Goal: Task Accomplishment & Management: Use online tool/utility

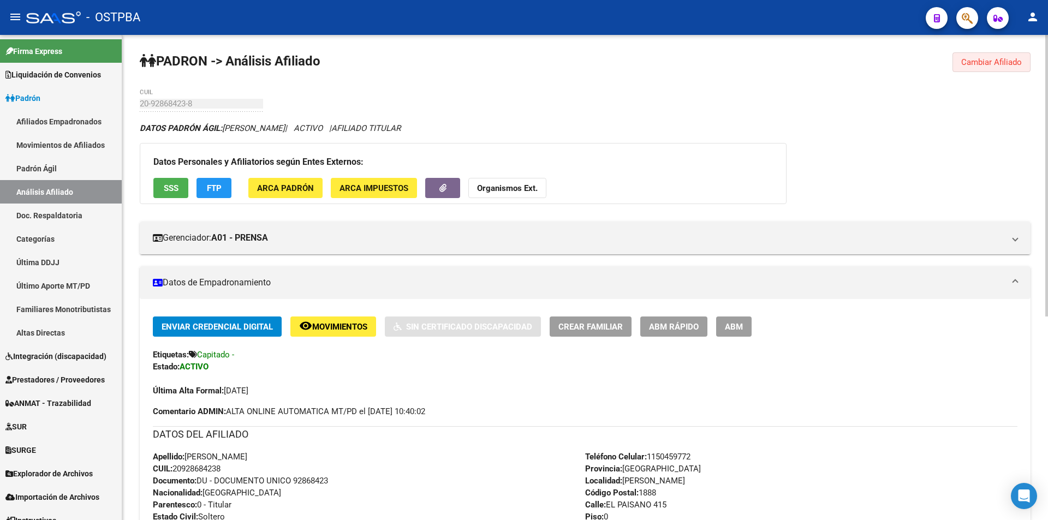
click at [984, 69] on button "Cambiar Afiliado" at bounding box center [991, 62] width 78 height 20
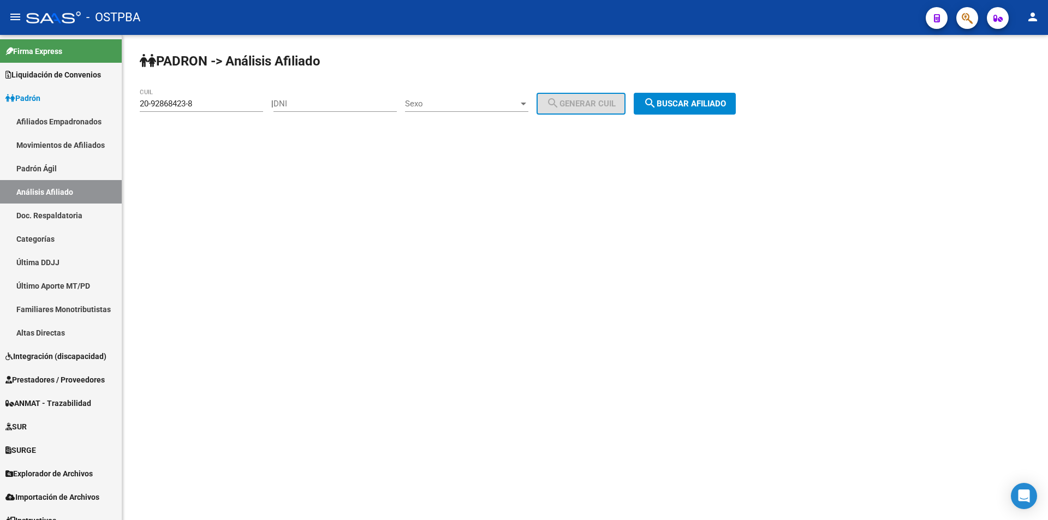
click at [329, 102] on input "DNI" at bounding box center [334, 104] width 123 height 10
type input "20617817"
click at [444, 107] on span "Sexo" at bounding box center [462, 104] width 114 height 10
click at [457, 98] on span "Masculino" at bounding box center [478, 104] width 123 height 25
click at [594, 98] on button "search Generar CUIL" at bounding box center [581, 104] width 89 height 22
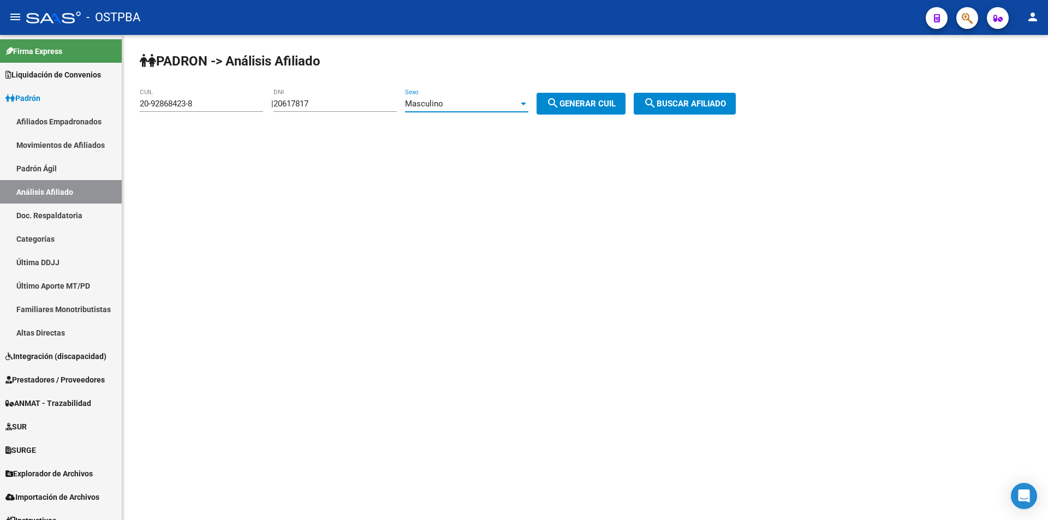
type input "20-20617817-6"
click at [708, 97] on button "search Buscar afiliado" at bounding box center [685, 104] width 102 height 22
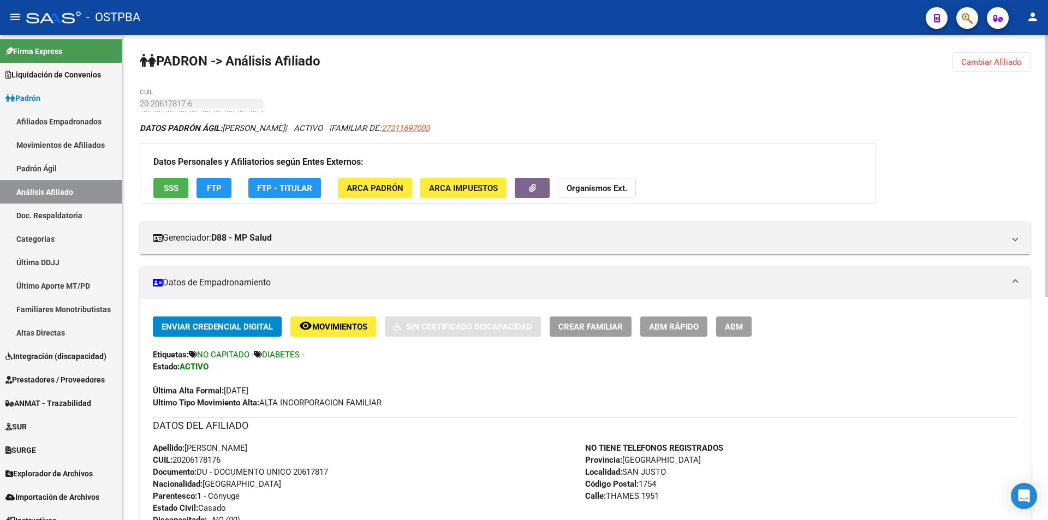
drag, startPoint x: 976, startPoint y: 68, endPoint x: 943, endPoint y: 66, distance: 33.3
click at [976, 68] on button "Cambiar Afiliado" at bounding box center [991, 62] width 78 height 20
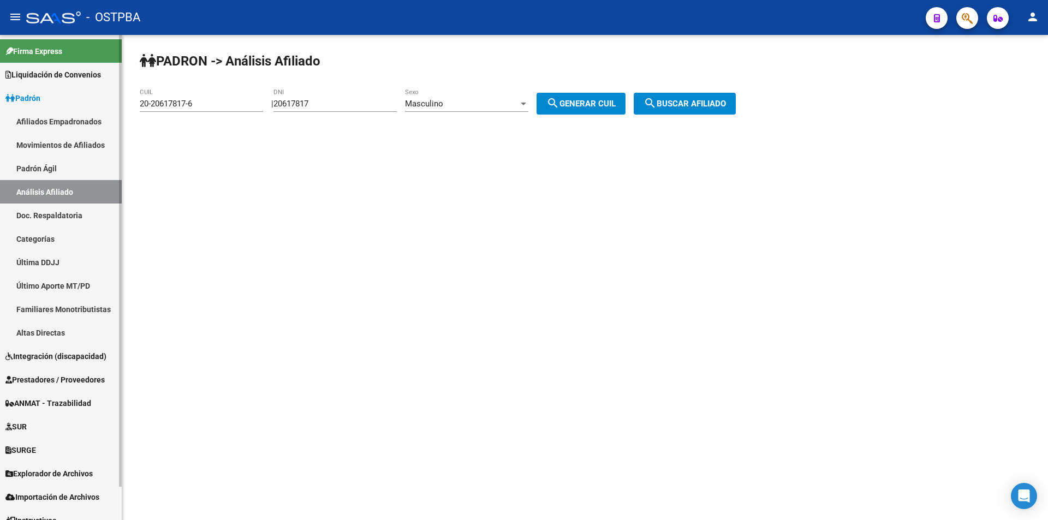
drag, startPoint x: 16, startPoint y: 108, endPoint x: 0, endPoint y: 117, distance: 19.1
click at [0, 116] on mat-sidenav-container "Firma Express Liquidación de Convenios TOTAL x Gerenciador ARCA - Aportes RG / …" at bounding box center [524, 277] width 1048 height 485
type input "24554282"
click at [601, 98] on button "search Generar CUIL" at bounding box center [581, 104] width 89 height 22
click at [726, 99] on span "search Buscar afiliado" at bounding box center [685, 104] width 82 height 10
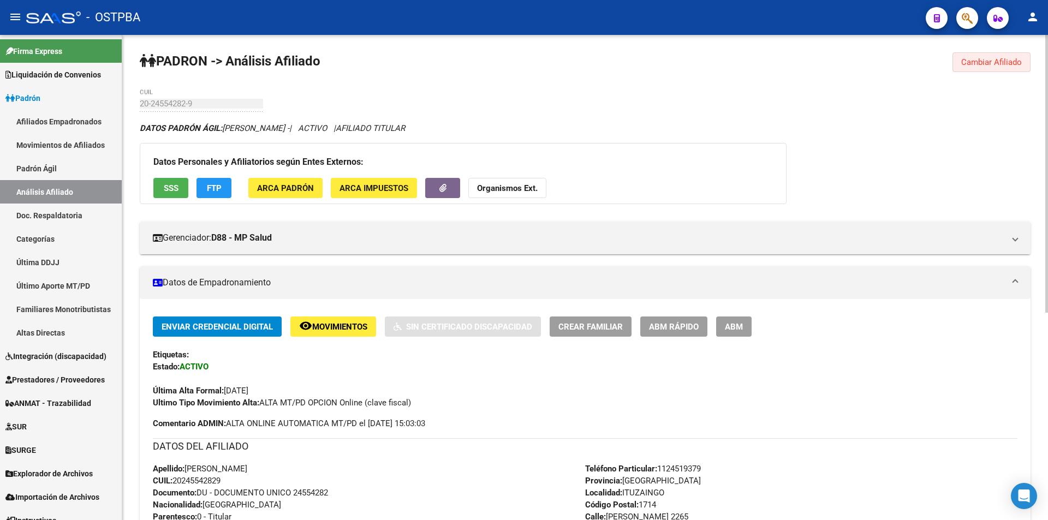
click at [1022, 55] on button "Cambiar Afiliado" at bounding box center [991, 62] width 78 height 20
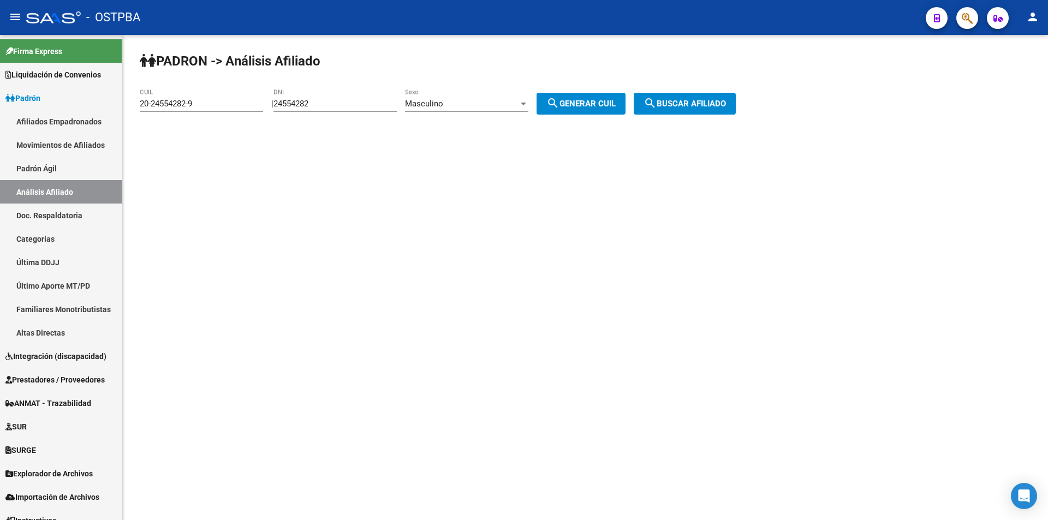
click at [211, 97] on div "20-24554282-9 CUIL" at bounding box center [201, 99] width 123 height 23
drag, startPoint x: 214, startPoint y: 103, endPoint x: 0, endPoint y: 104, distance: 214.0
click at [0, 104] on mat-sidenav-container "Firma Express Liquidación de Convenios TOTAL x Gerenciador ARCA - Aportes RG / …" at bounding box center [524, 277] width 1048 height 485
paste input "0617817-6"
type input "20-20617817-6"
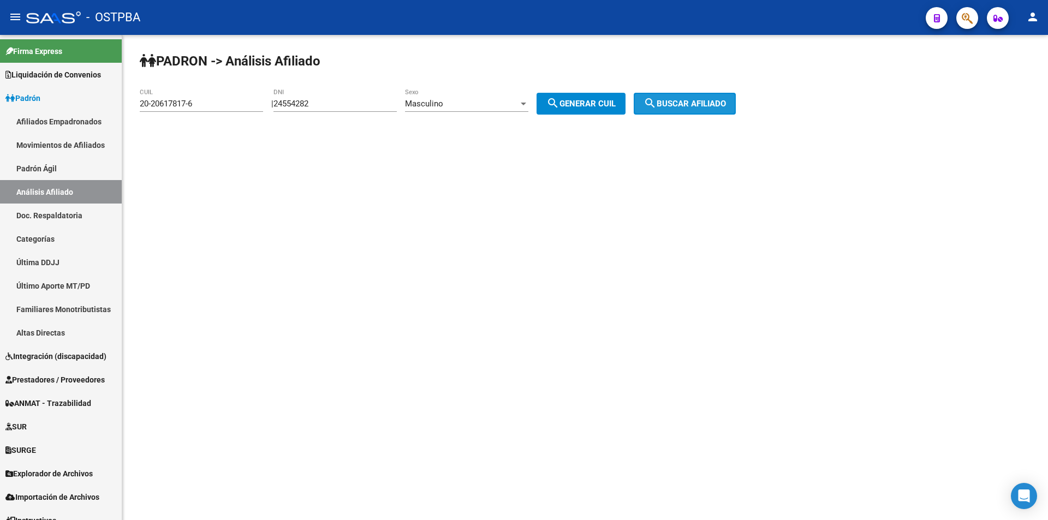
click at [685, 98] on button "search Buscar afiliado" at bounding box center [685, 104] width 102 height 22
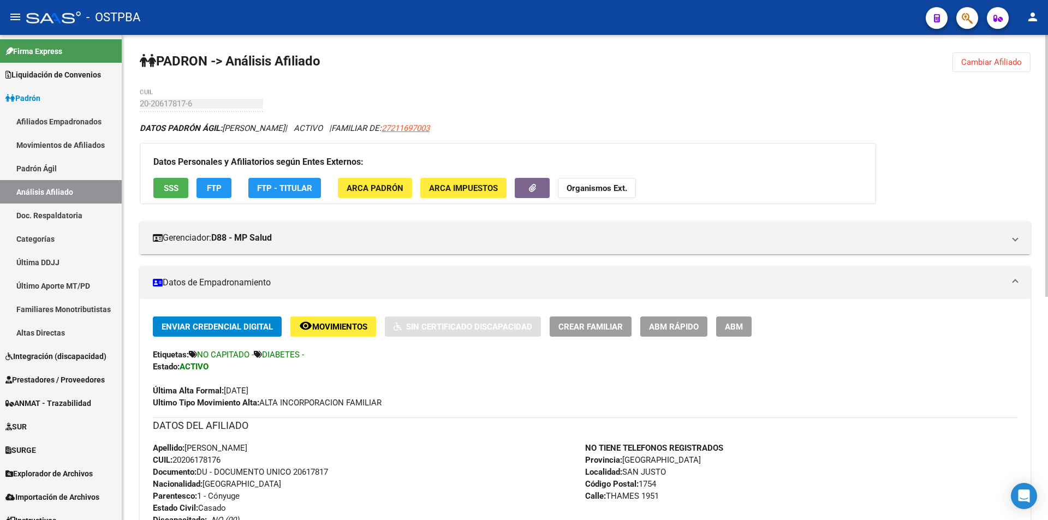
click at [172, 187] on span "SSS" at bounding box center [171, 188] width 15 height 10
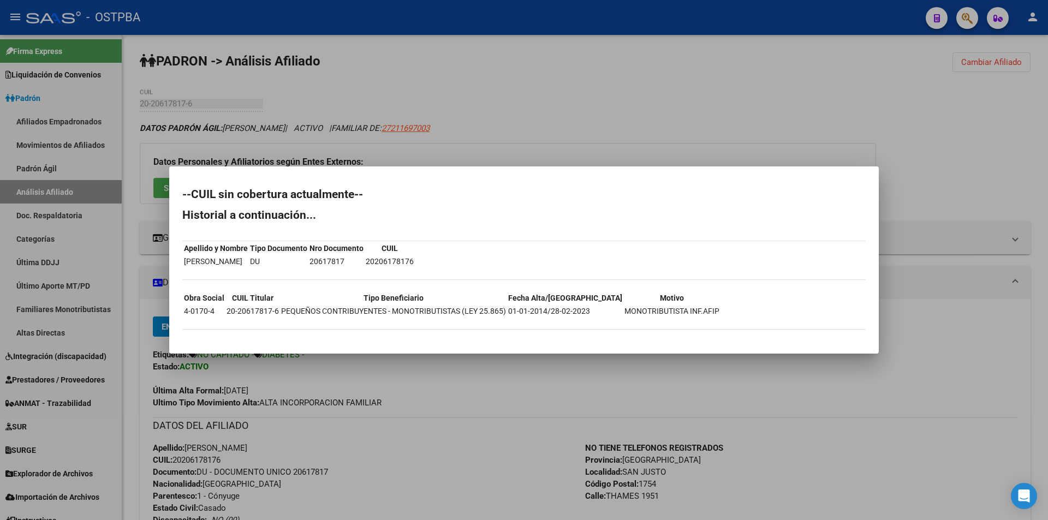
click at [443, 400] on div at bounding box center [524, 260] width 1048 height 520
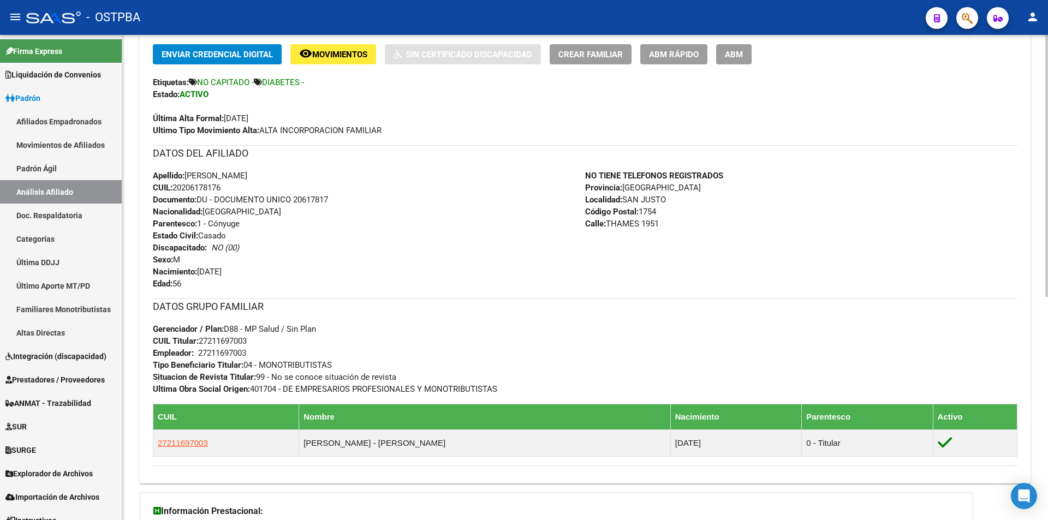
scroll to position [273, 0]
